Goal: Task Accomplishment & Management: Complete application form

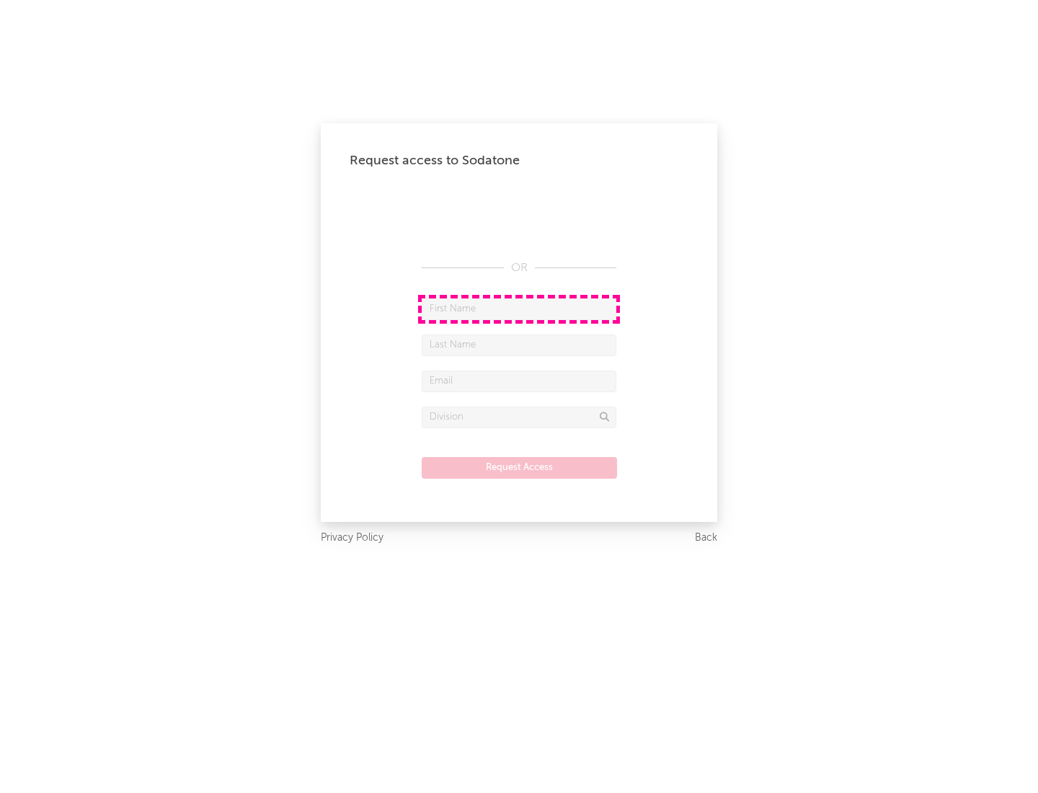
click at [519, 308] on input "text" at bounding box center [519, 309] width 195 height 22
type input "[PERSON_NAME]"
click at [519, 344] on input "text" at bounding box center [519, 345] width 195 height 22
type input "[PERSON_NAME]"
click at [519, 381] on input "text" at bounding box center [519, 381] width 195 height 22
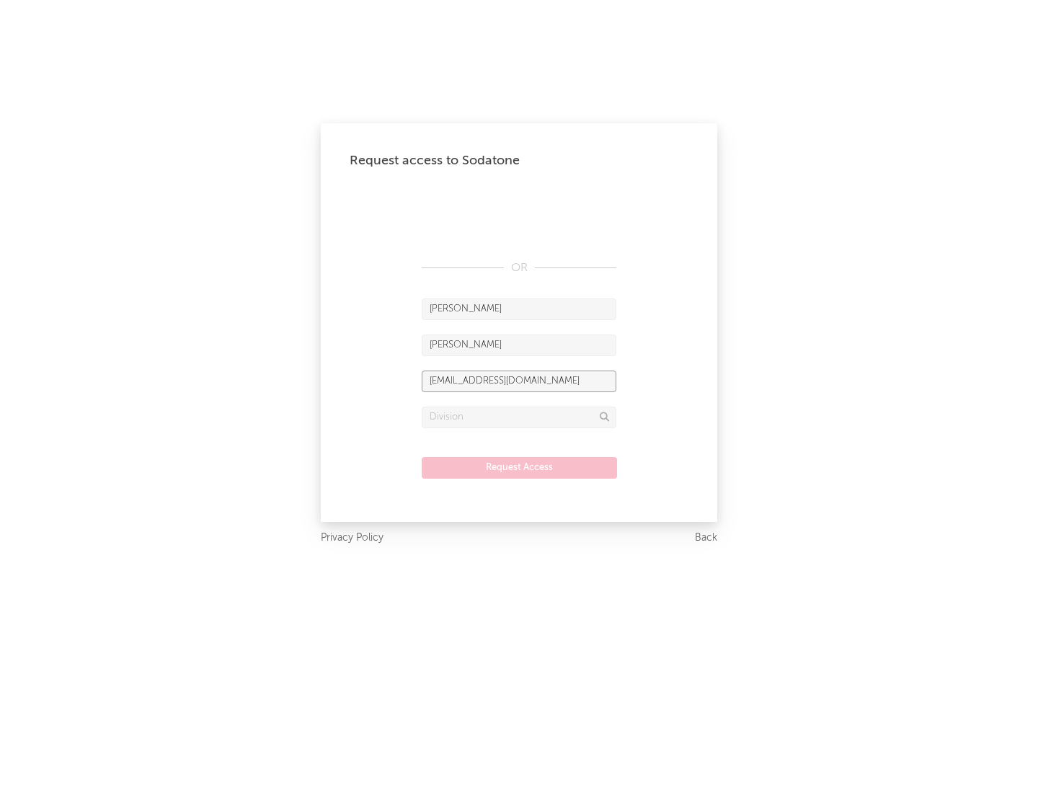
type input "[EMAIL_ADDRESS][DOMAIN_NAME]"
click at [519, 417] on input "text" at bounding box center [519, 417] width 195 height 22
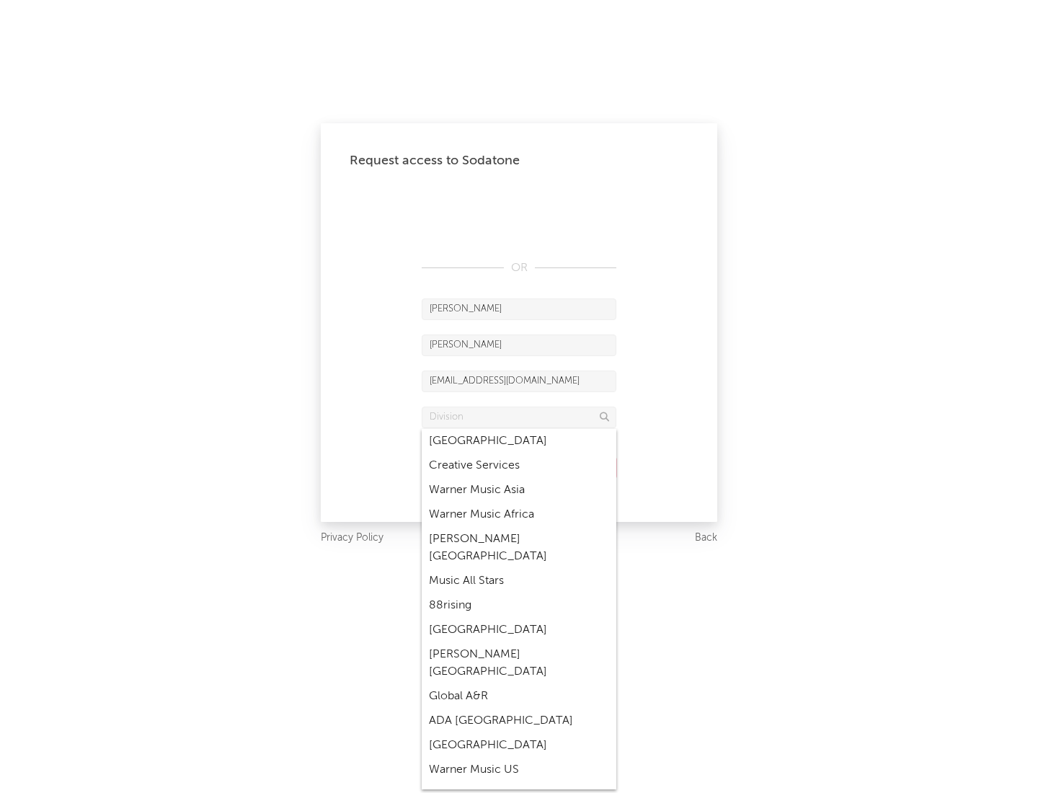
click at [519, 569] on div "Music All Stars" at bounding box center [519, 581] width 195 height 25
type input "Music All Stars"
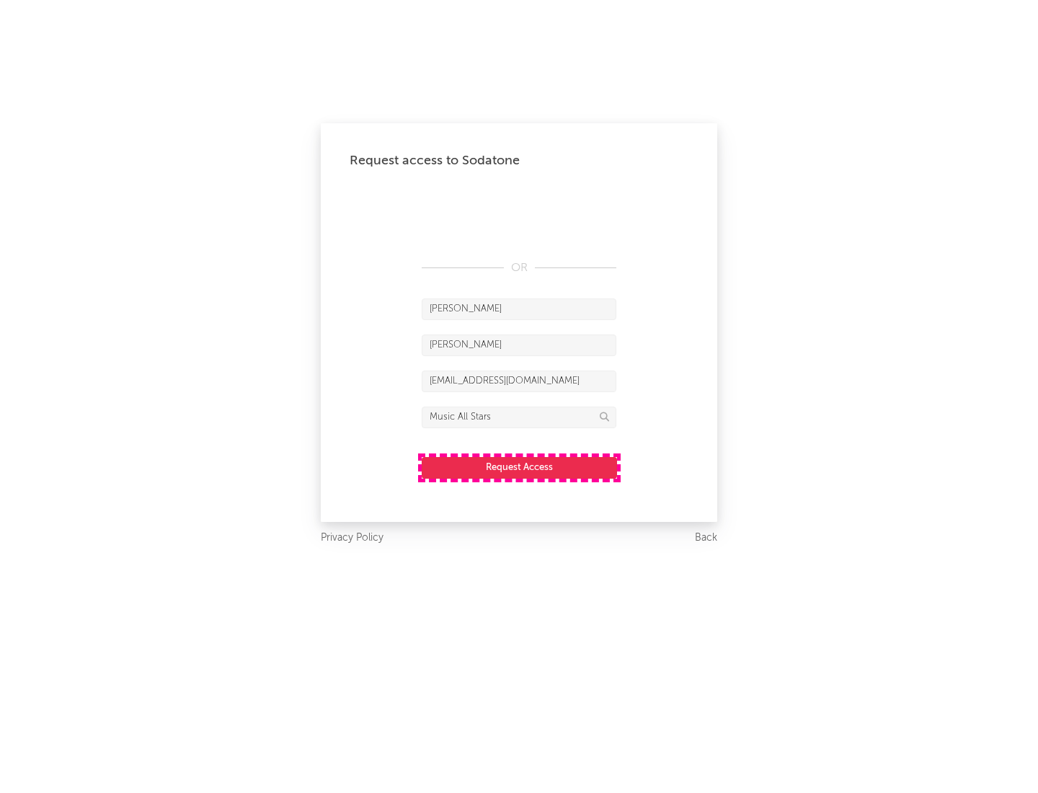
click at [519, 467] on button "Request Access" at bounding box center [519, 468] width 195 height 22
